Goal: Information Seeking & Learning: Find contact information

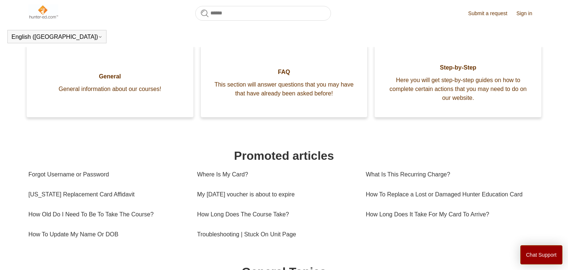
click at [336, 165] on h1 "Promoted articles" at bounding box center [283, 156] width 511 height 18
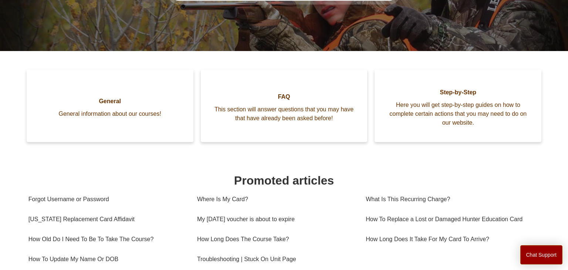
click at [521, 172] on h1 "Promoted articles" at bounding box center [283, 181] width 511 height 18
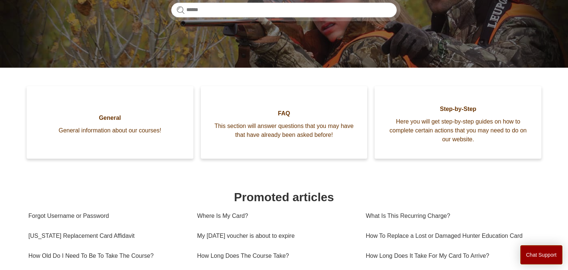
scroll to position [148, 0]
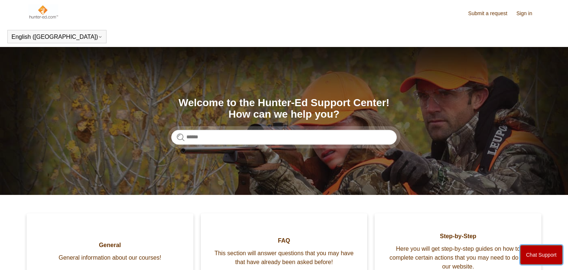
click at [541, 256] on button "Chat Support" at bounding box center [541, 254] width 43 height 19
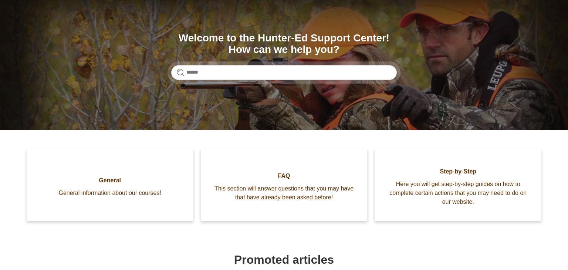
scroll to position [78, 0]
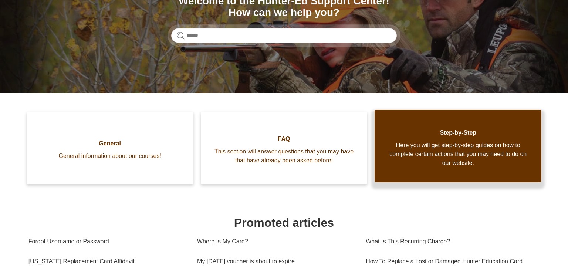
scroll to position [104, 0]
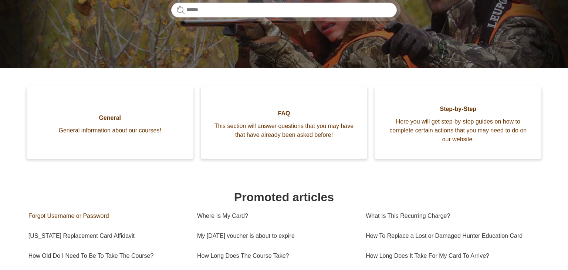
click at [161, 206] on link "Forgot Username or Password" at bounding box center [107, 216] width 158 height 20
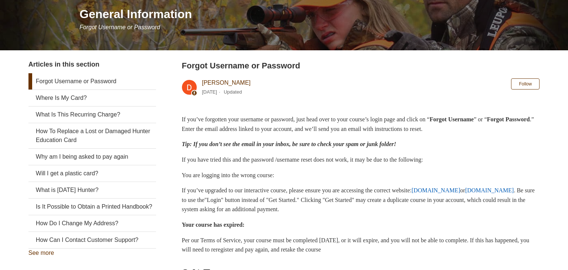
scroll to position [104, 0]
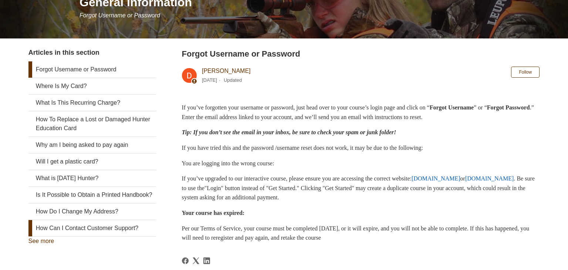
click at [53, 230] on link "How Can I Contact Customer Support?" at bounding box center [92, 228] width 128 height 16
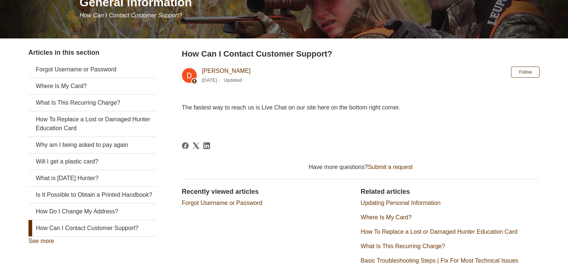
scroll to position [118, 0]
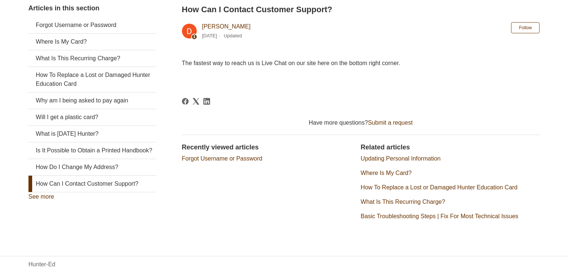
click at [357, 92] on article "How Can I Contact Customer Support? Deborah Fagan 4 months ago Updated Follow N…" at bounding box center [361, 118] width 358 height 230
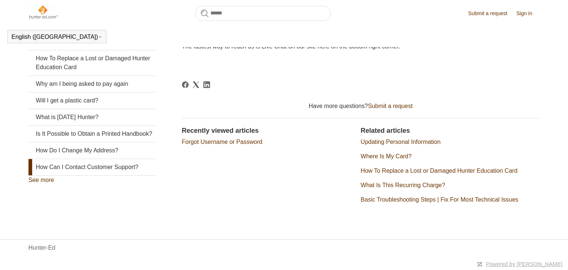
click at [46, 186] on aside "Articles in this section Forgot Username or Password Where Is My Card? What Is …" at bounding box center [92, 98] width 128 height 223
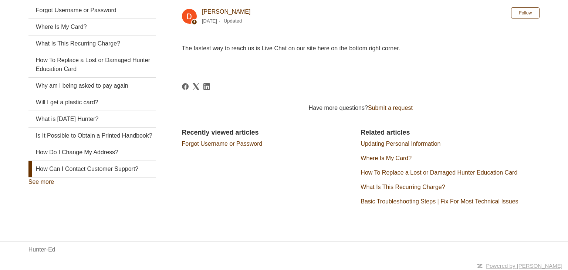
click at [46, 181] on link "See more" at bounding box center [41, 182] width 26 height 6
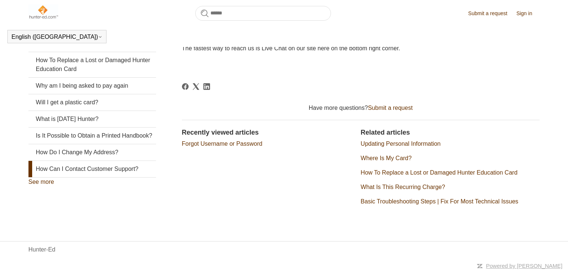
scroll to position [163, 0]
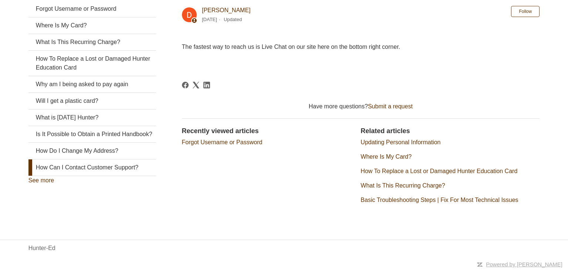
click at [281, 179] on section "Recently viewed articles Forgot Username or Password" at bounding box center [271, 168] width 179 height 84
click at [316, 153] on section "Recently viewed articles Forgot Username or Password" at bounding box center [271, 168] width 179 height 84
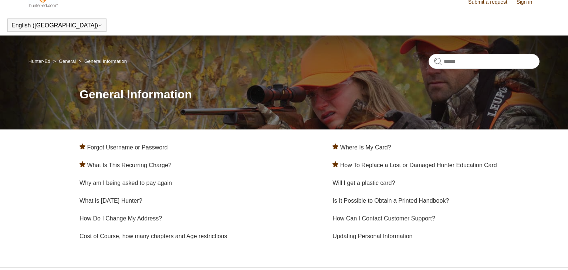
scroll to position [10, 0]
